Goal: Task Accomplishment & Management: Manage account settings

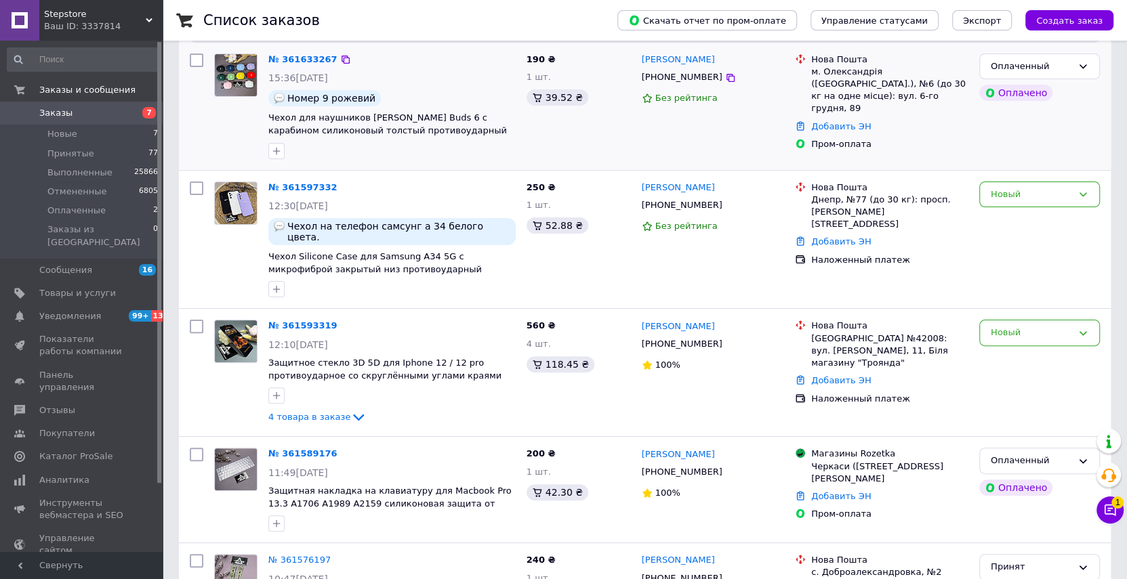
scroll to position [308, 0]
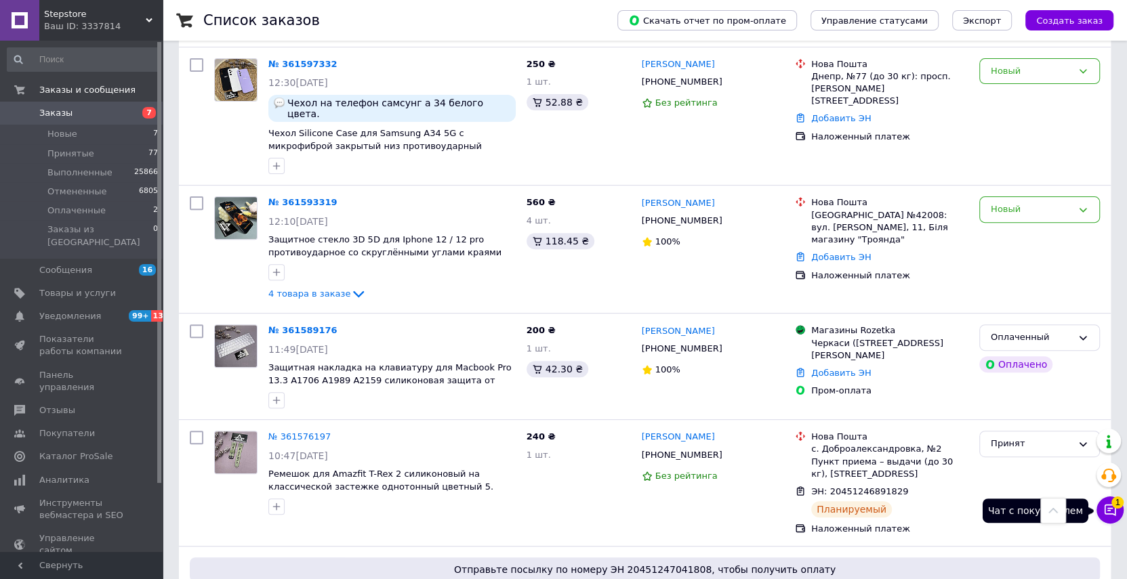
click at [1106, 507] on icon at bounding box center [1110, 510] width 14 height 14
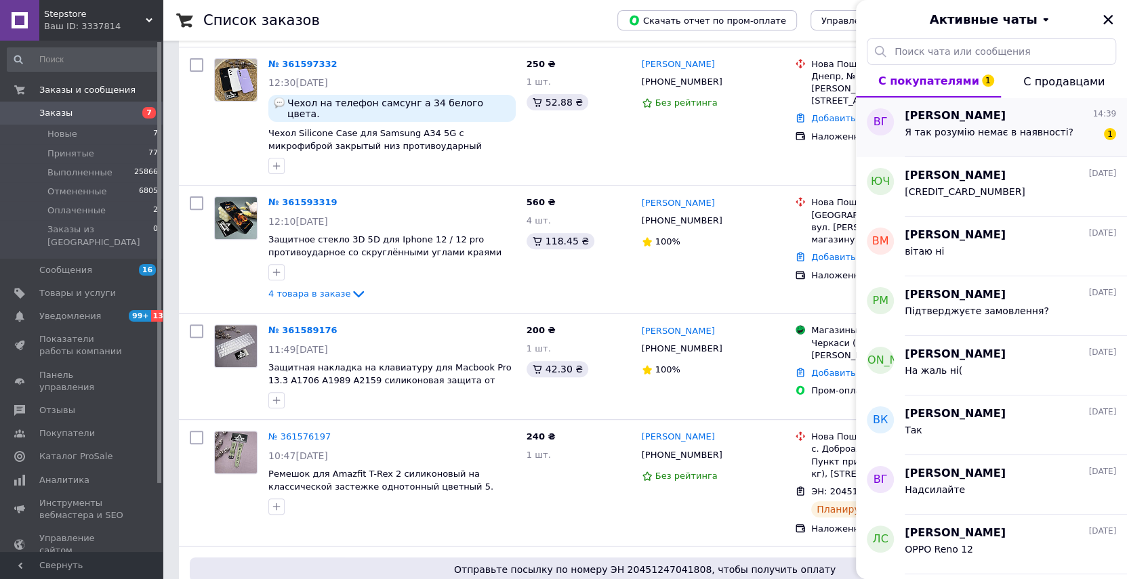
click at [1018, 138] on div "Я так розумію немає в наявності?" at bounding box center [989, 136] width 169 height 19
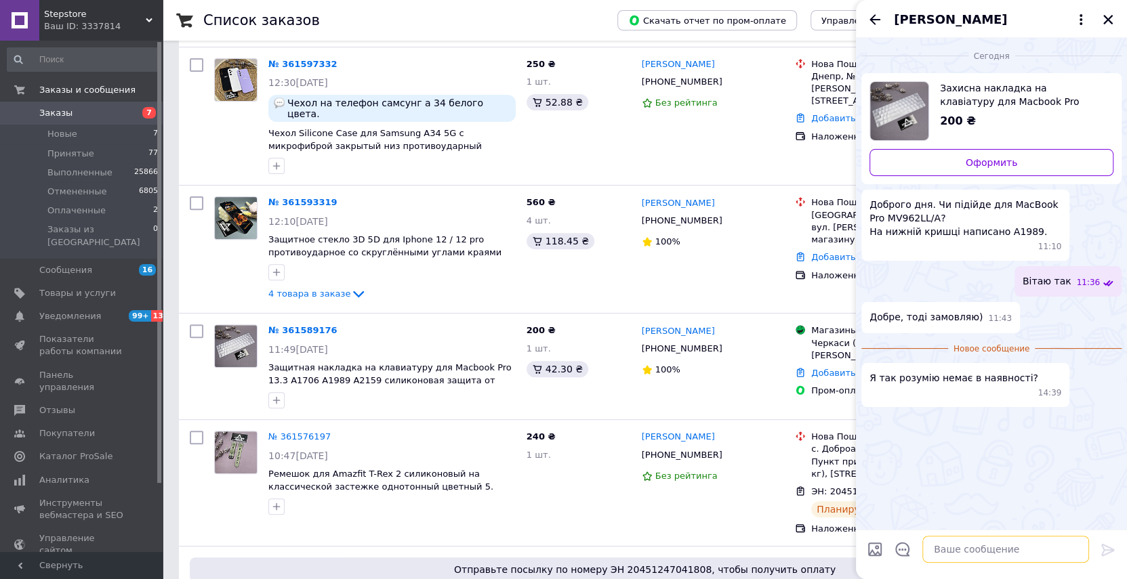
click at [976, 551] on textarea at bounding box center [1005, 549] width 167 height 27
type textarea "В"
type textarea "є"
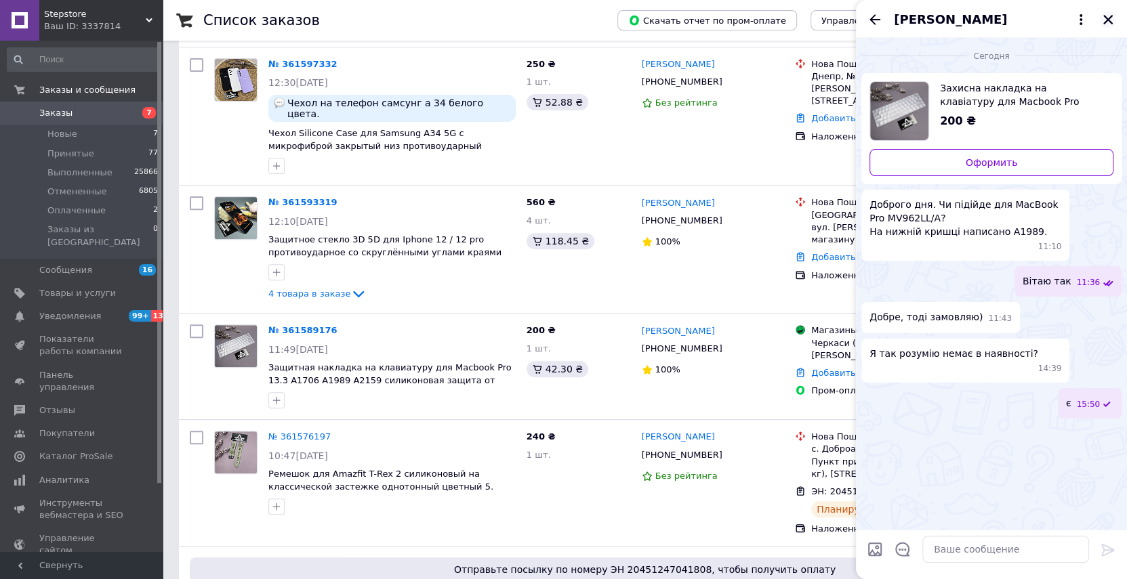
click at [1107, 17] on icon "Закрыть" at bounding box center [1108, 20] width 12 height 12
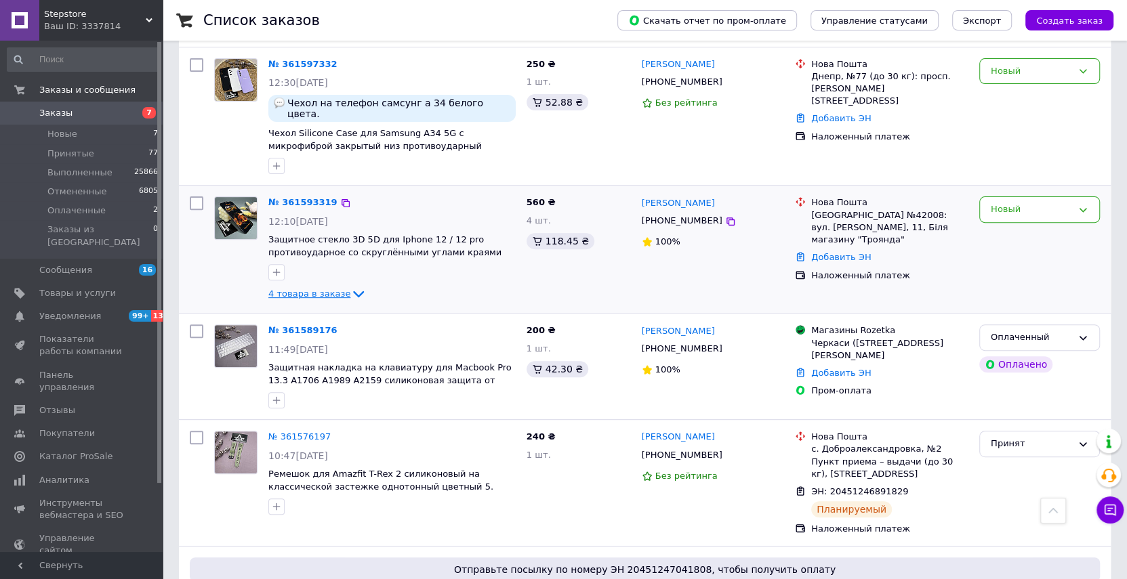
click at [350, 286] on icon at bounding box center [358, 294] width 16 height 16
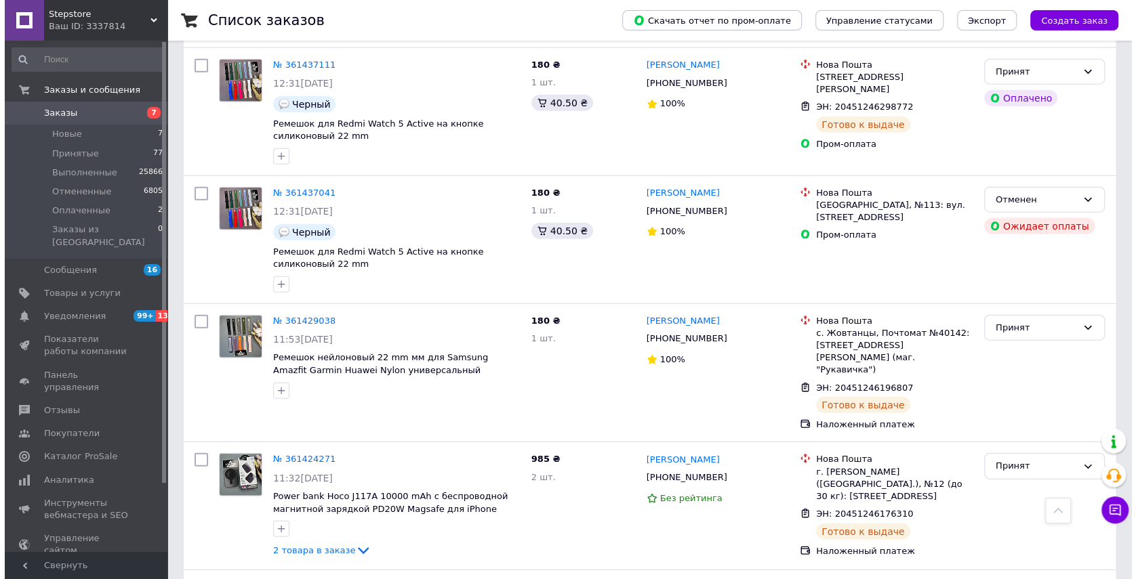
scroll to position [12229, 0]
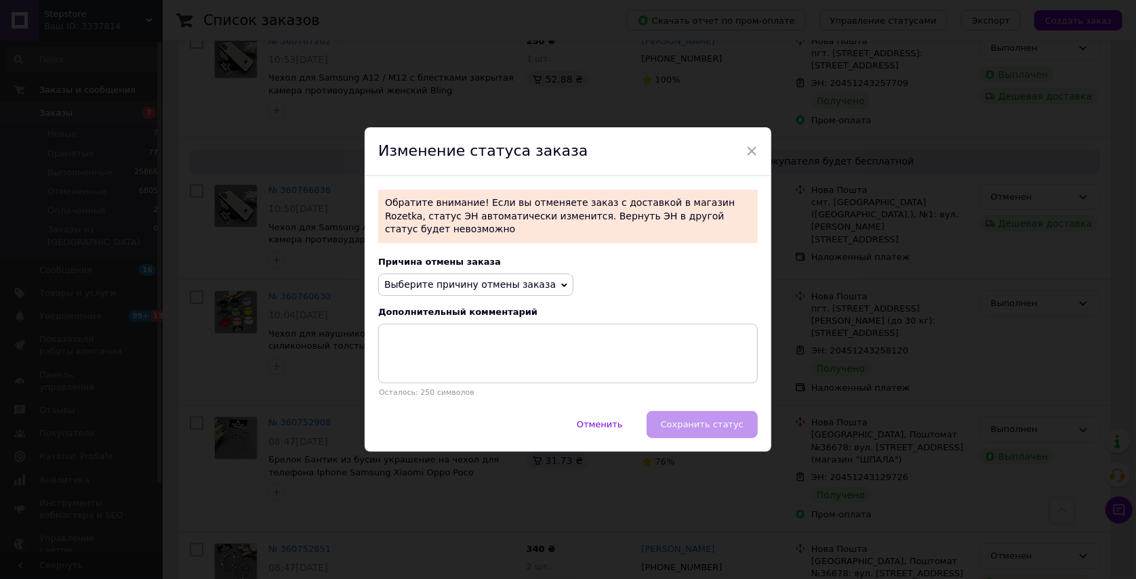
click at [530, 284] on span "Выберите причину отмены заказа" at bounding box center [469, 284] width 171 height 11
click at [480, 402] on li "Не получается дозвониться" at bounding box center [476, 406] width 194 height 19
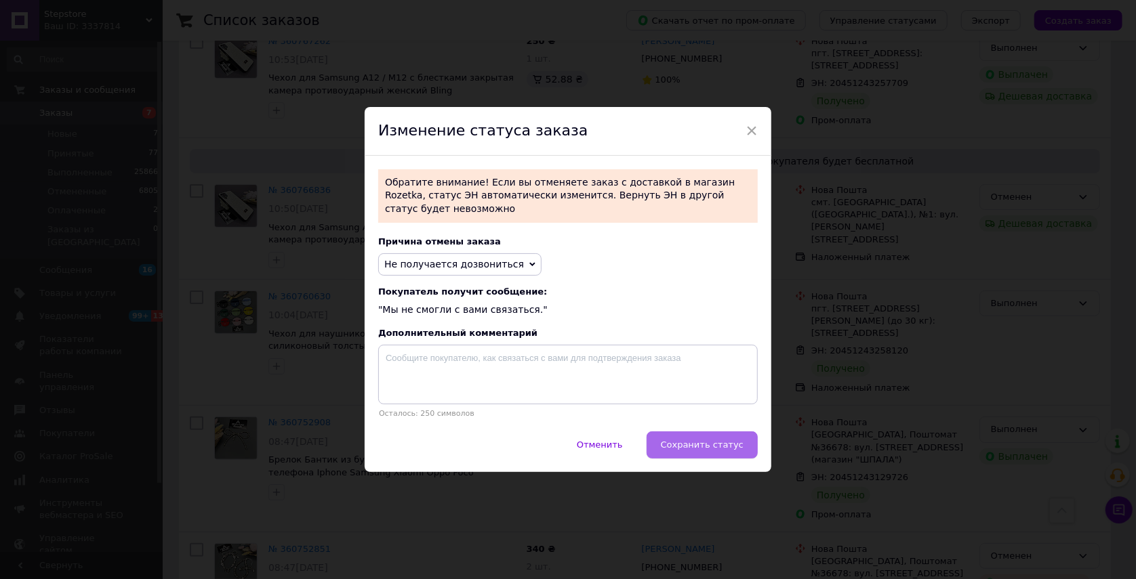
click at [703, 440] on span "Сохранить статус" at bounding box center [702, 445] width 83 height 10
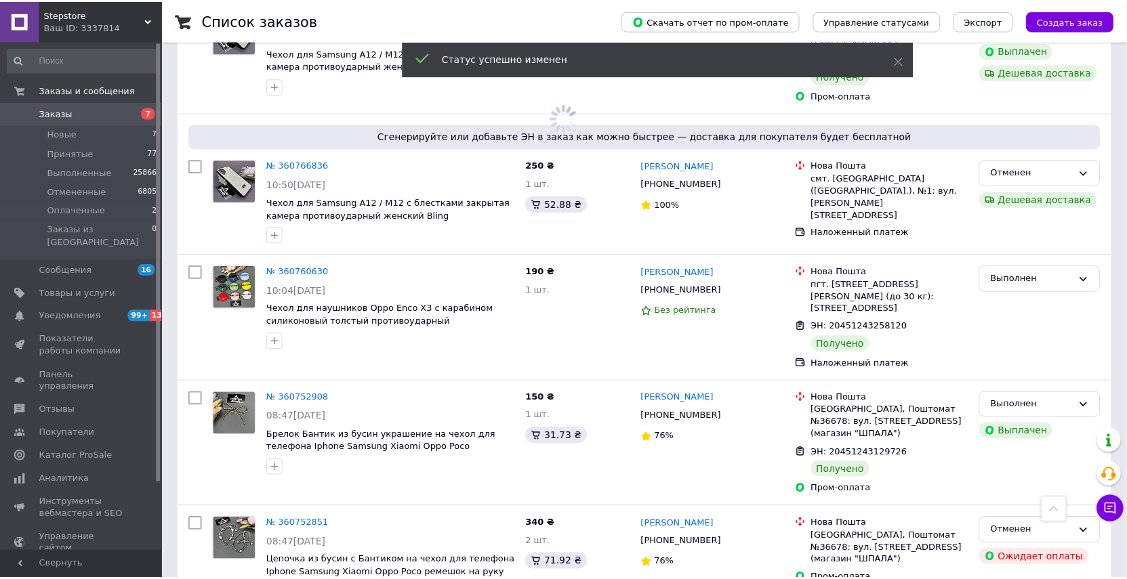
scroll to position [12209, 0]
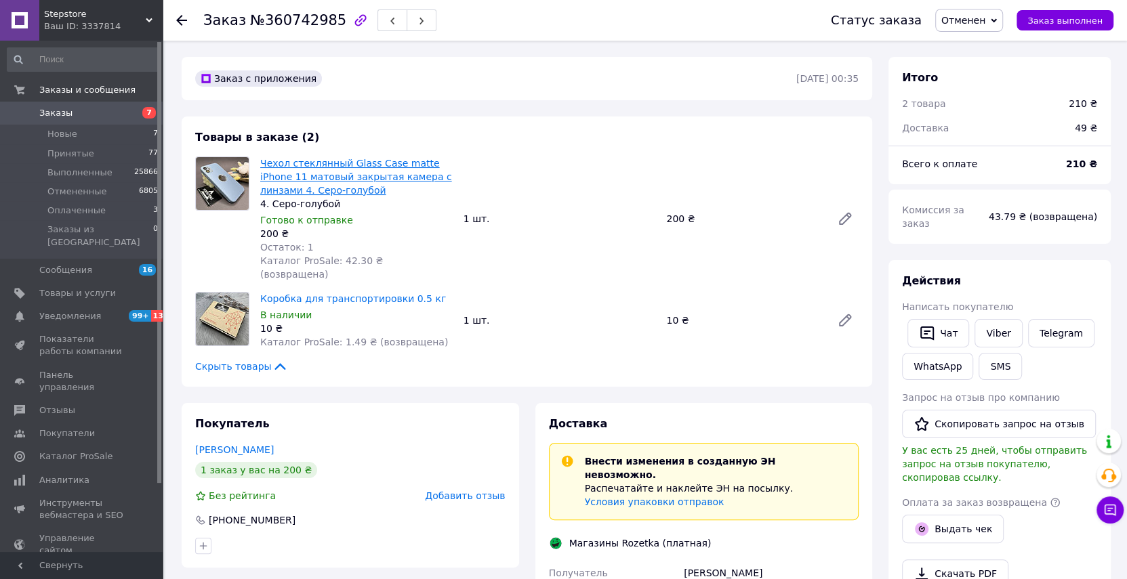
click at [297, 173] on link "Чехол стеклянный Glass Case matte iPhone 11 матовый закрытая камера с линзами 4…" at bounding box center [356, 177] width 192 height 38
click at [83, 115] on span "Заказы" at bounding box center [82, 113] width 86 height 12
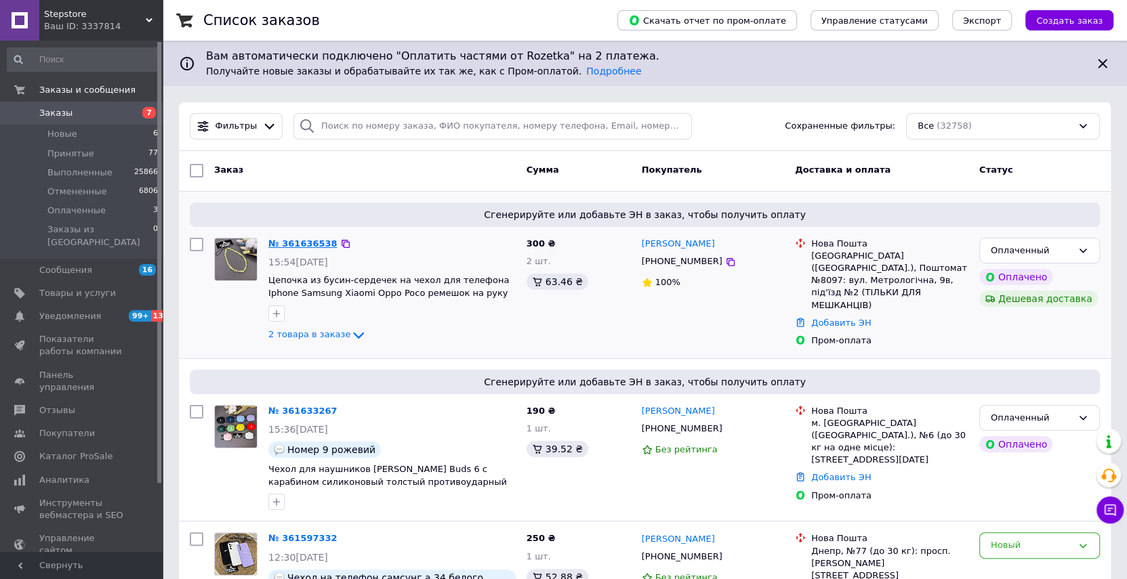
click at [306, 243] on link "№ 361636538" at bounding box center [302, 244] width 69 height 10
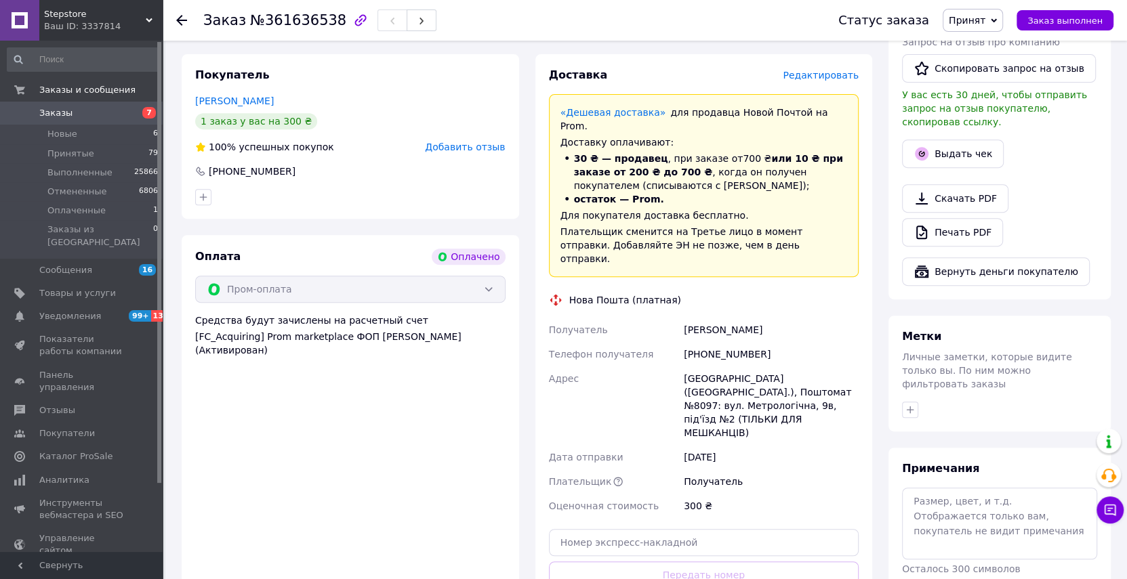
scroll to position [539, 0]
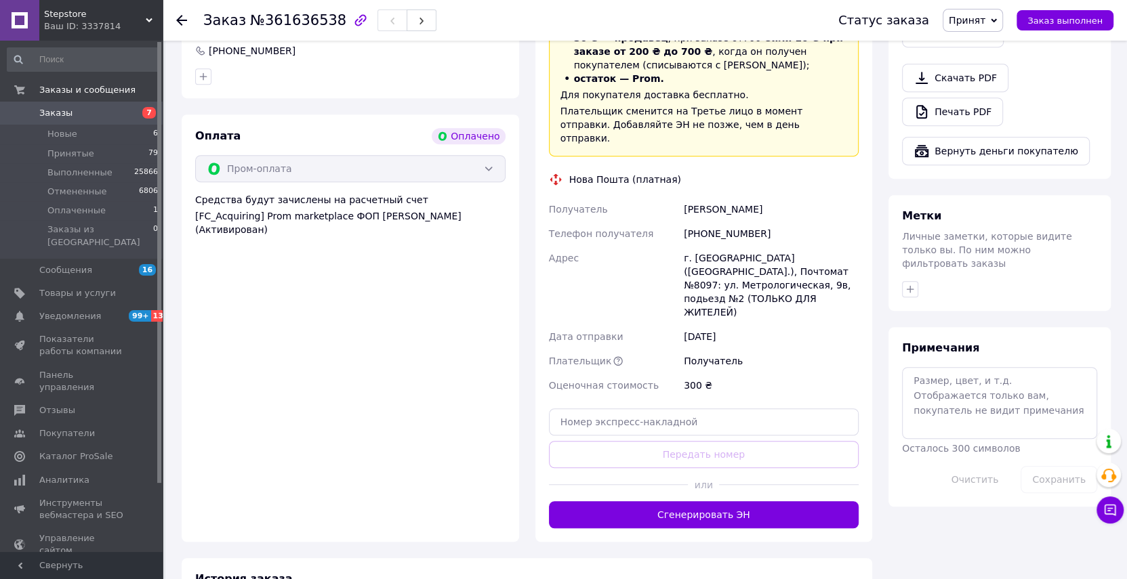
click at [757, 465] on div "Доставка Редактировать «Дешевая доставка»   для продавца [GEOGRAPHIC_DATA] на P…" at bounding box center [703, 238] width 337 height 608
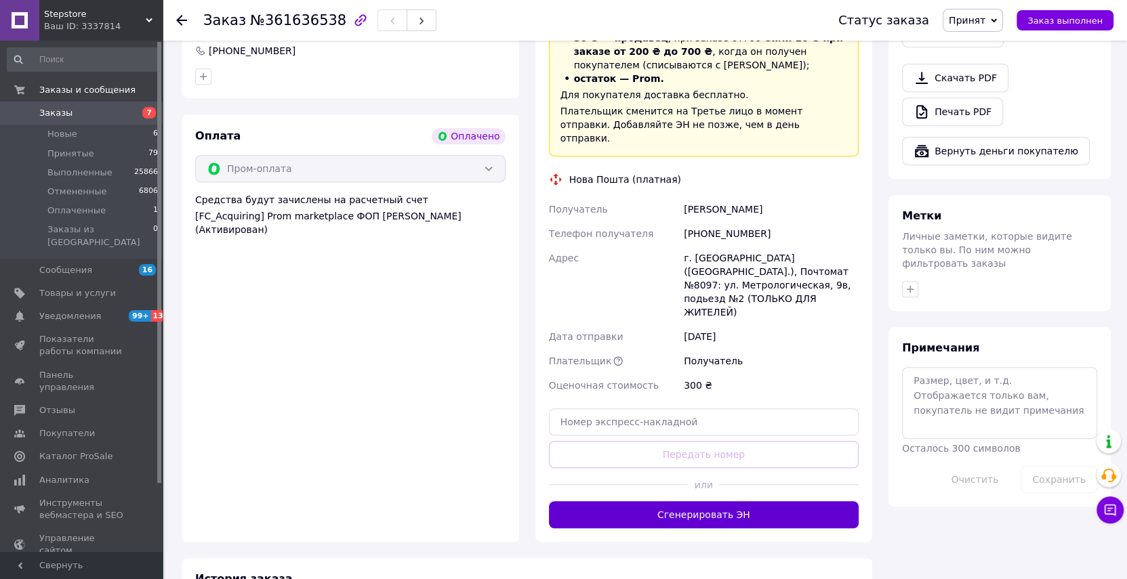
click at [754, 501] on button "Сгенерировать ЭН" at bounding box center [704, 514] width 310 height 27
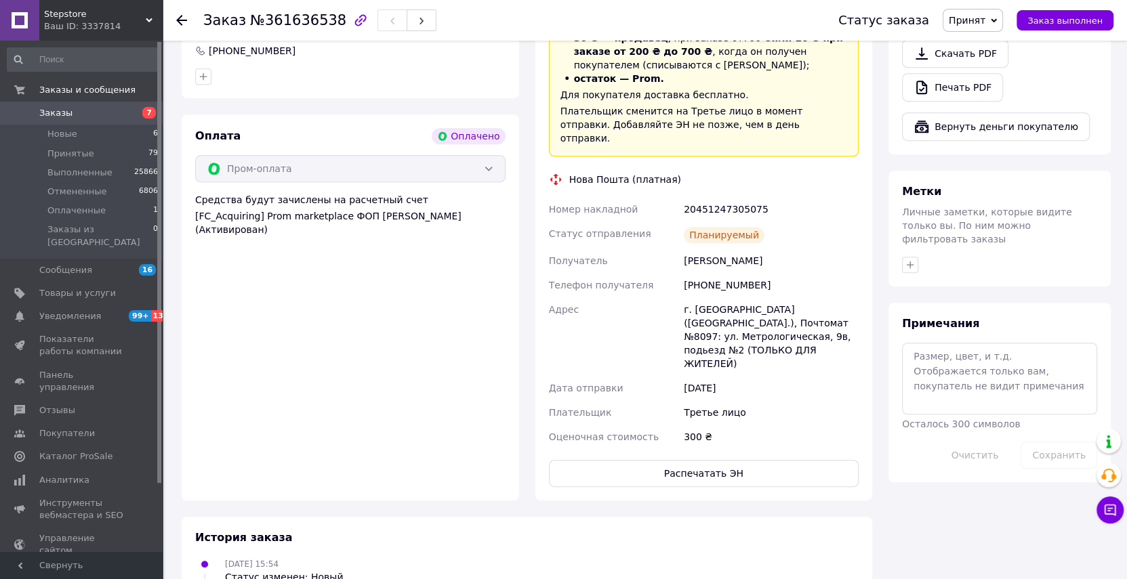
click at [68, 114] on span "Заказы" at bounding box center [82, 113] width 86 height 12
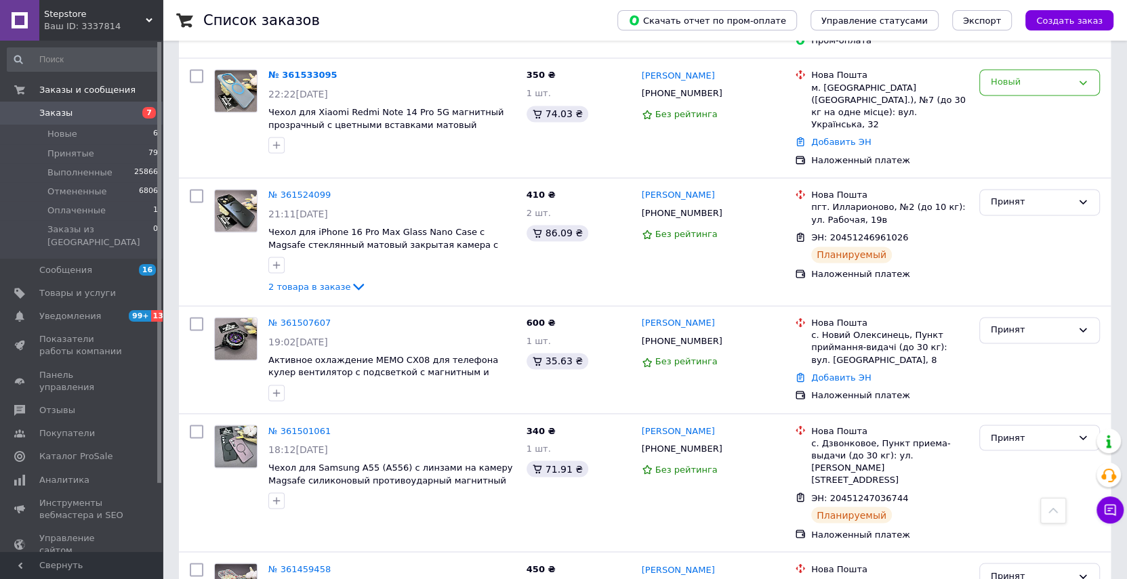
scroll to position [1663, 0]
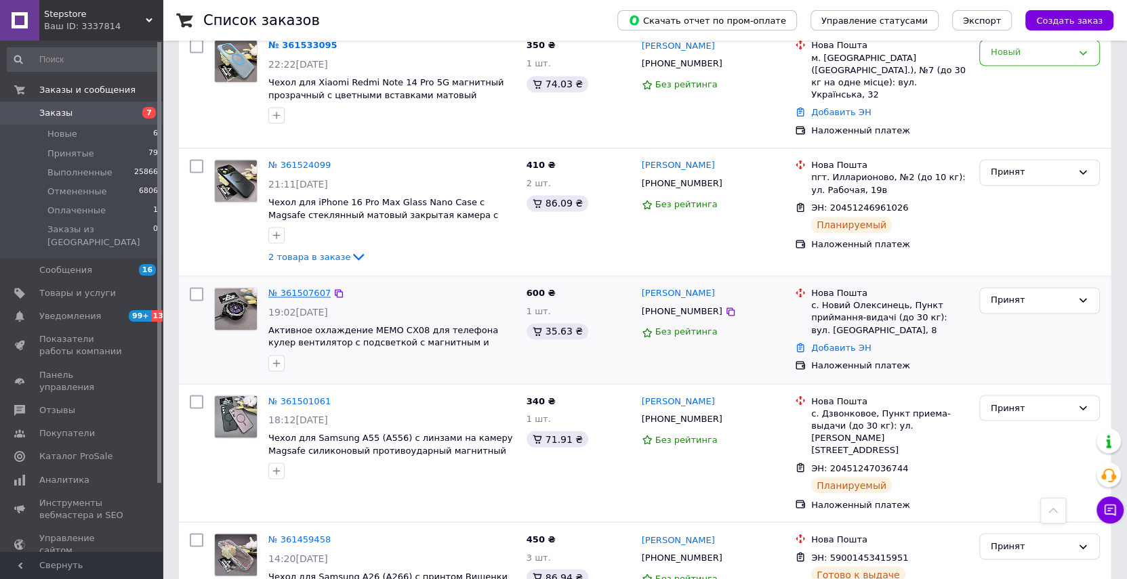
click at [302, 288] on link "№ 361507607" at bounding box center [299, 293] width 62 height 10
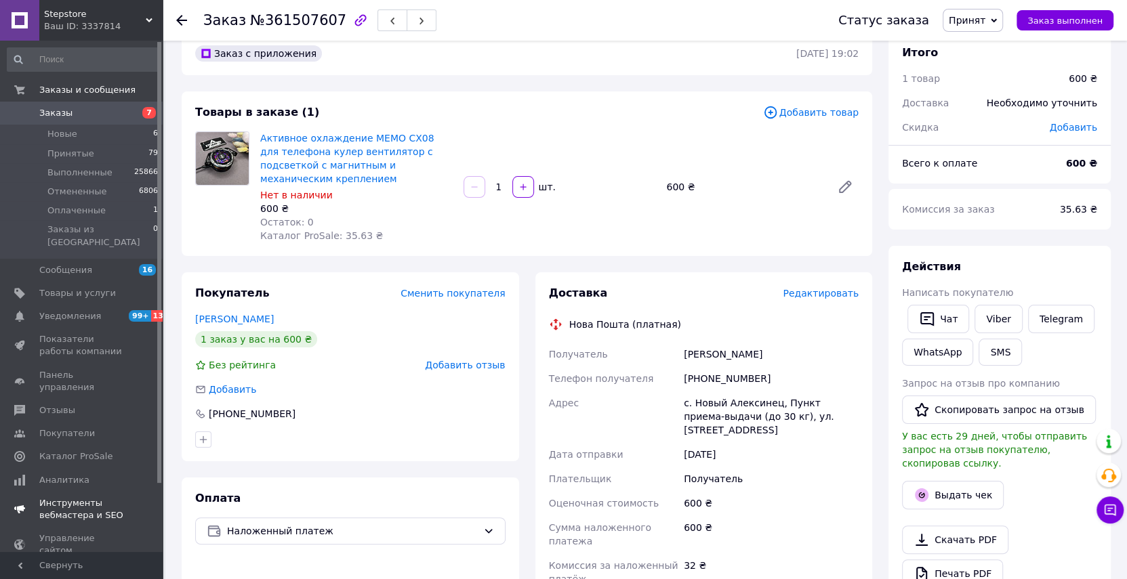
scroll to position [396, 0]
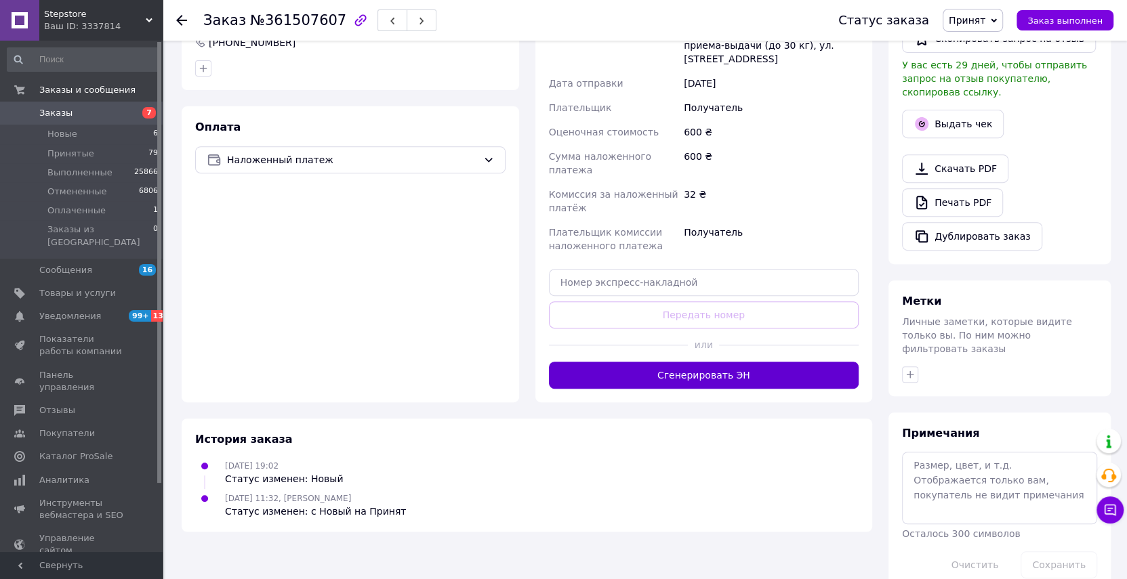
click at [698, 362] on button "Сгенерировать ЭН" at bounding box center [704, 375] width 310 height 27
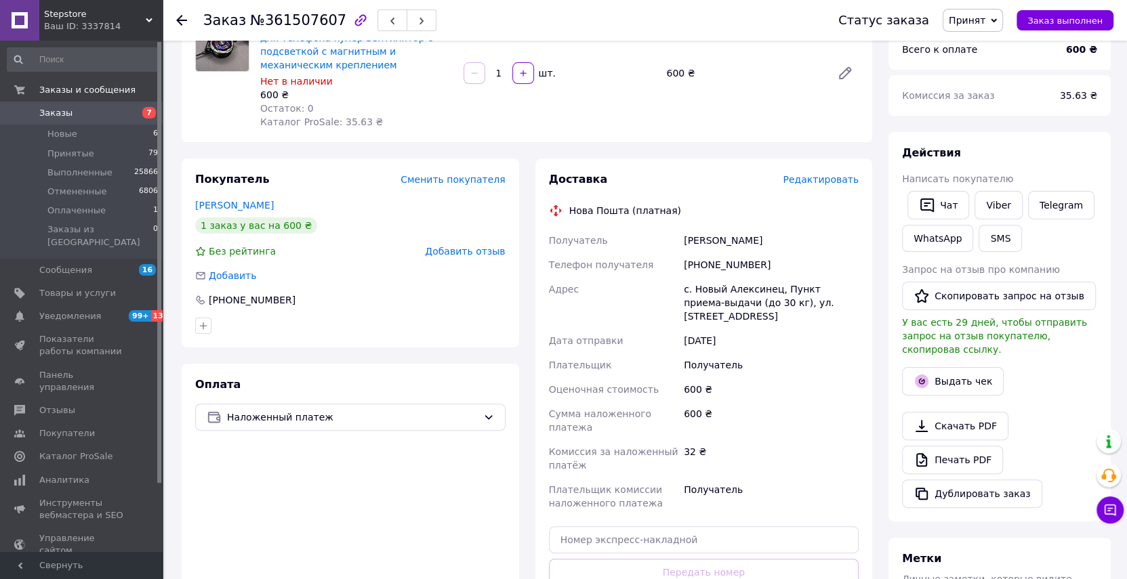
scroll to position [88, 0]
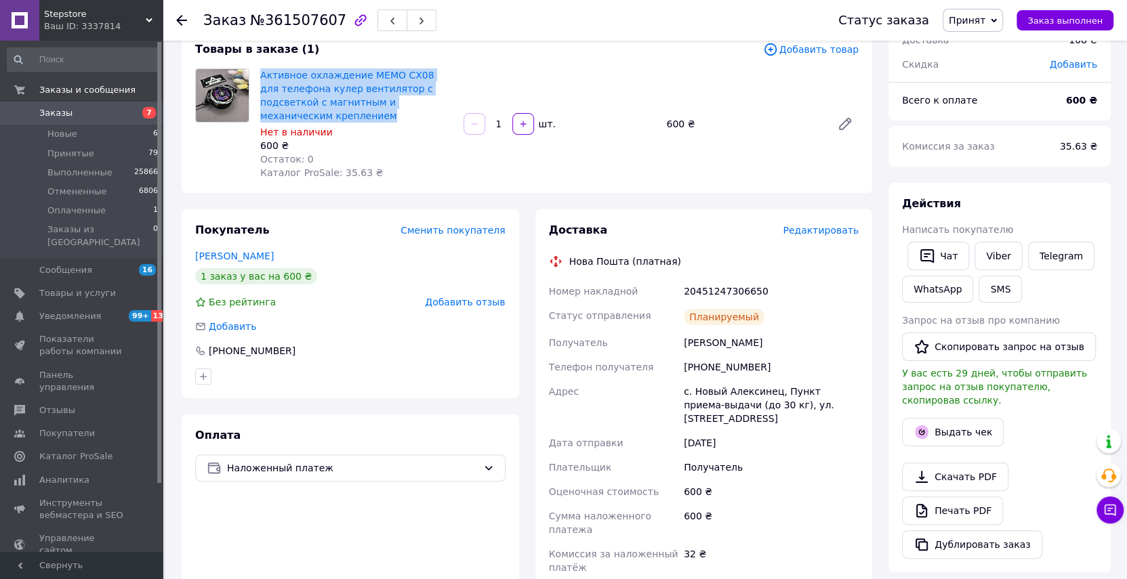
drag, startPoint x: 447, startPoint y: 102, endPoint x: 255, endPoint y: 73, distance: 194.5
click at [255, 73] on div "Активное охлаждение MEMO CX08 для телефона кулер вентилятор c подсветкой c магн…" at bounding box center [356, 124] width 203 height 117
copy link "Активное охлаждение MEMO CX08 для телефона кулер вентилятор c подсветкой c магн…"
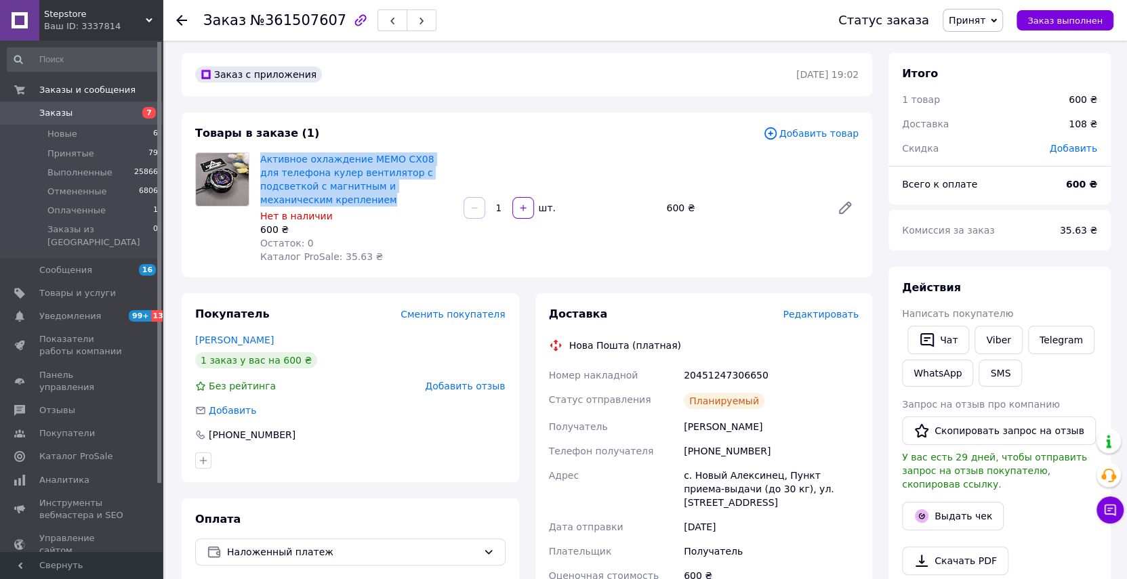
scroll to position [0, 0]
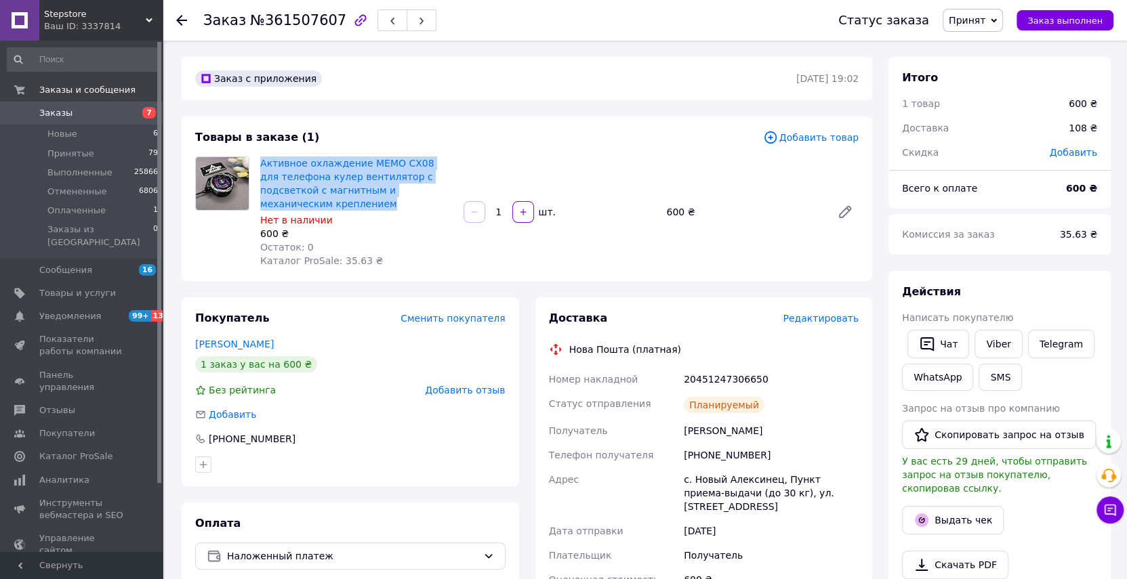
click at [225, 188] on img at bounding box center [222, 183] width 53 height 53
click at [292, 179] on link "Активное охлаждение MEMO CX08 для телефона кулер вентилятор c подсветкой c магн…" at bounding box center [347, 183] width 174 height 51
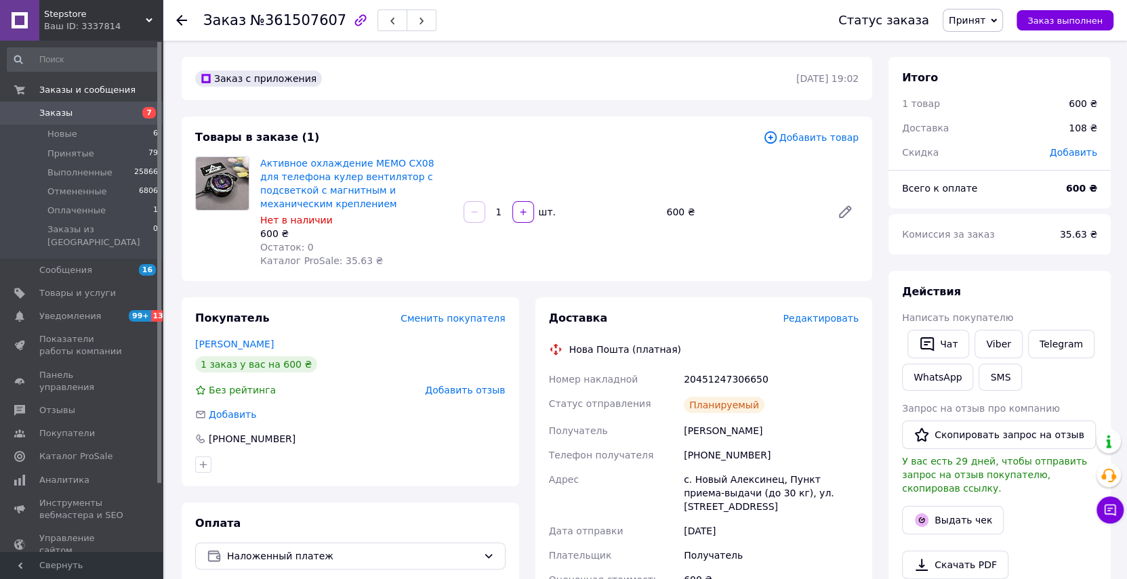
click at [108, 108] on span "Заказы" at bounding box center [82, 113] width 86 height 12
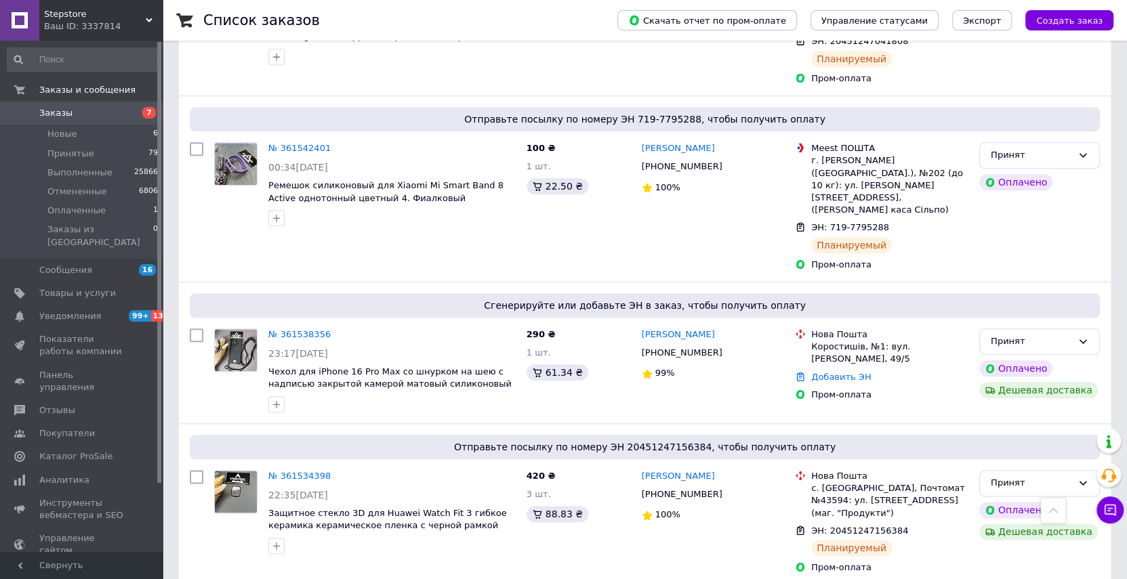
scroll to position [1109, 0]
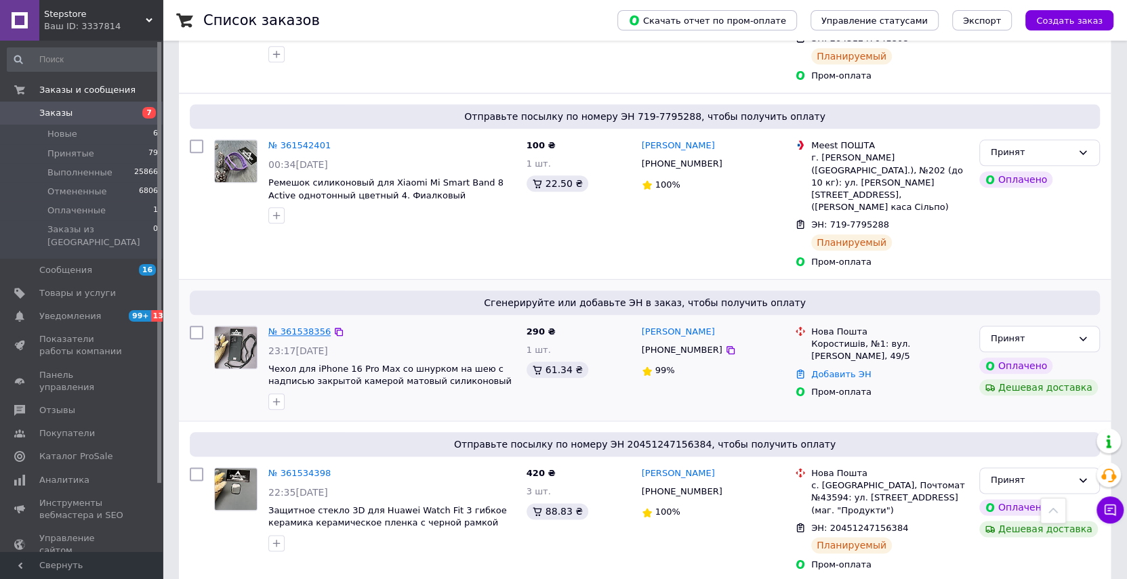
click at [303, 327] on link "№ 361538356" at bounding box center [299, 332] width 62 height 10
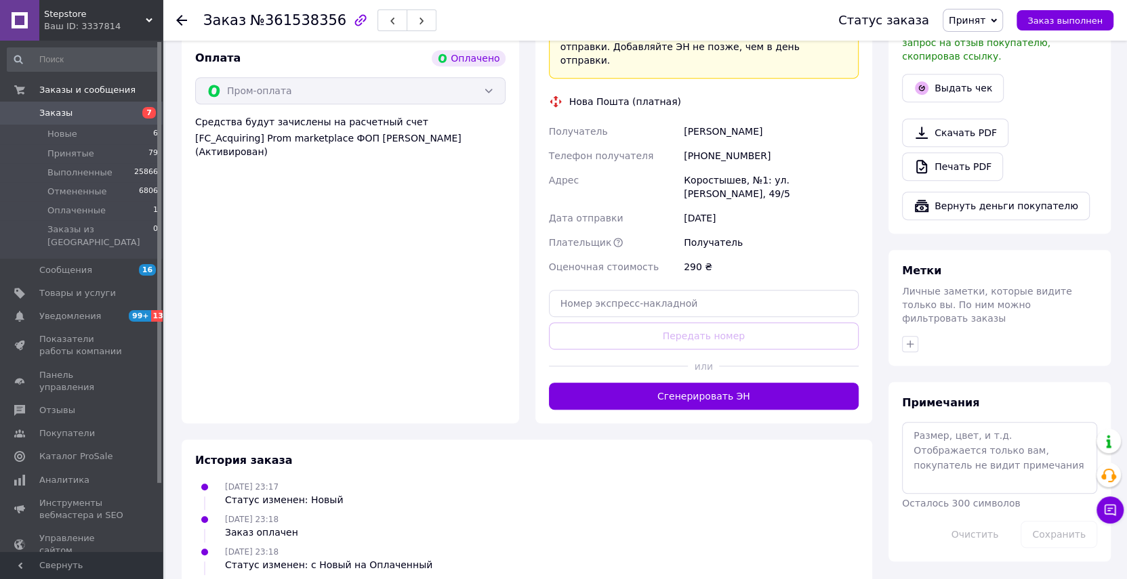
scroll to position [497, 0]
